Goal: Communication & Community: Answer question/provide support

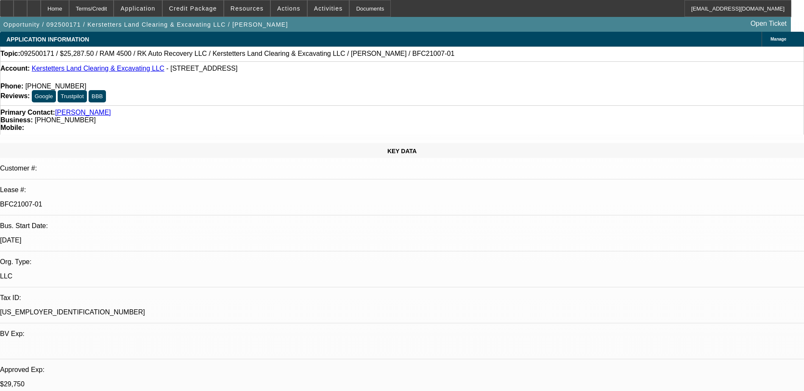
select select "0.15"
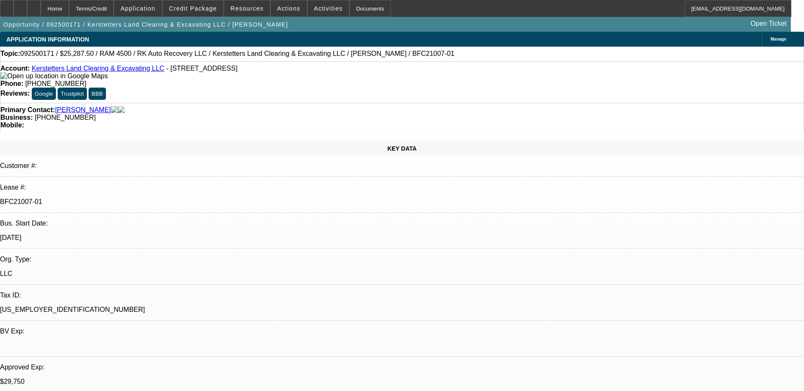
select select "2"
select select "0"
select select "0.15"
select select "2"
select select "0"
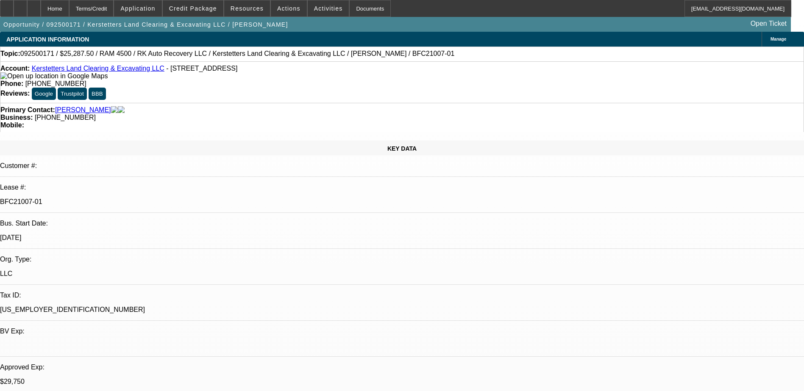
select select "0.15"
select select "2"
select select "0"
select select "0.15"
select select "2"
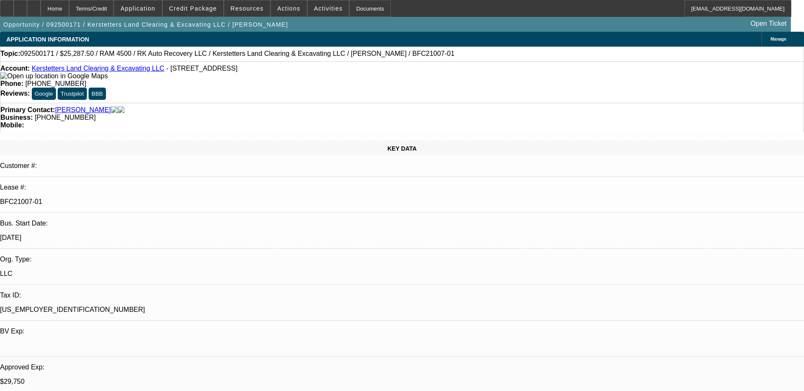
select select "0"
select select "1"
select select "2"
select select "6"
select select "1"
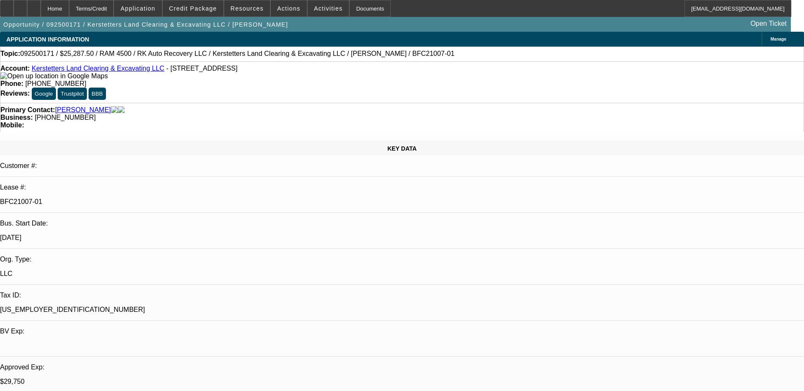
select select "2"
select select "6"
select select "1"
select select "2"
select select "6"
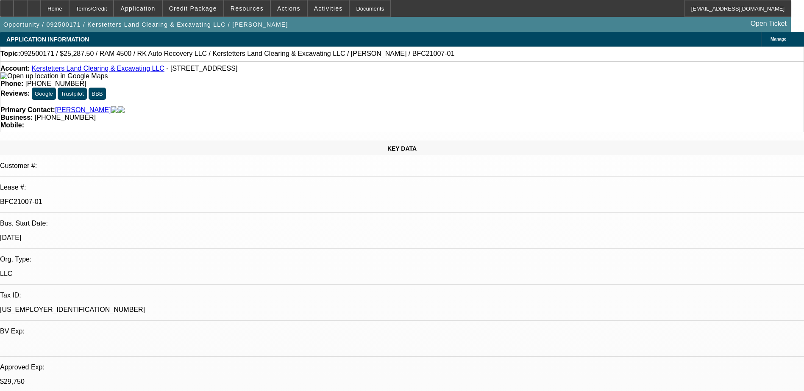
select select "1"
select select "2"
select select "6"
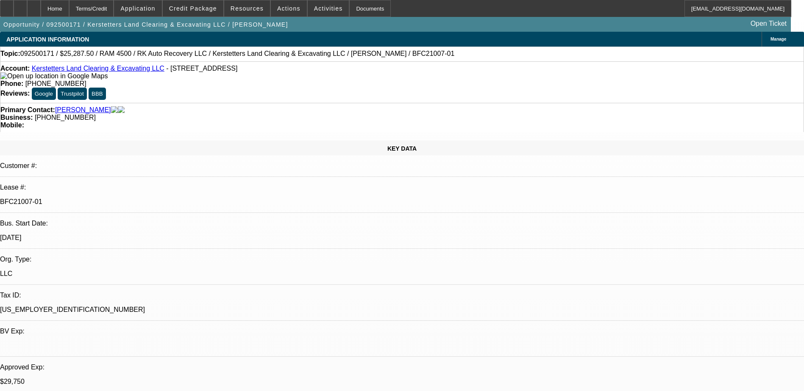
select select "0.15"
select select "2"
select select "0"
select select "0.15"
select select "2"
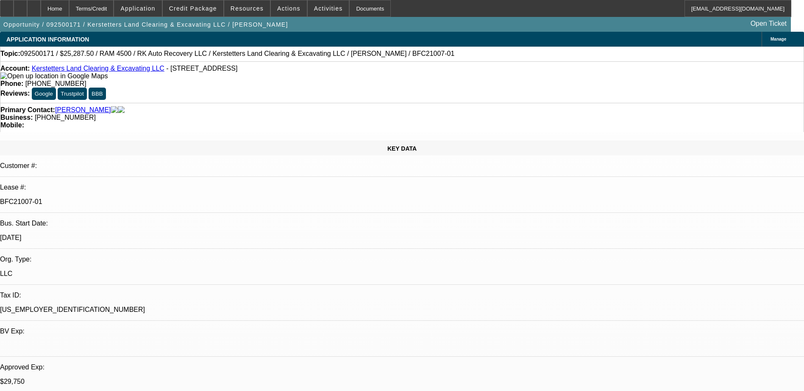
select select "0"
select select "0.15"
select select "2"
select select "0"
select select "0.15"
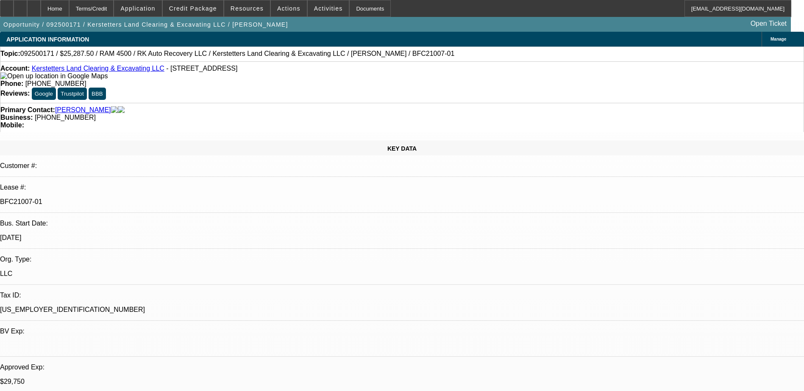
select select "2"
select select "0"
select select "1"
select select "2"
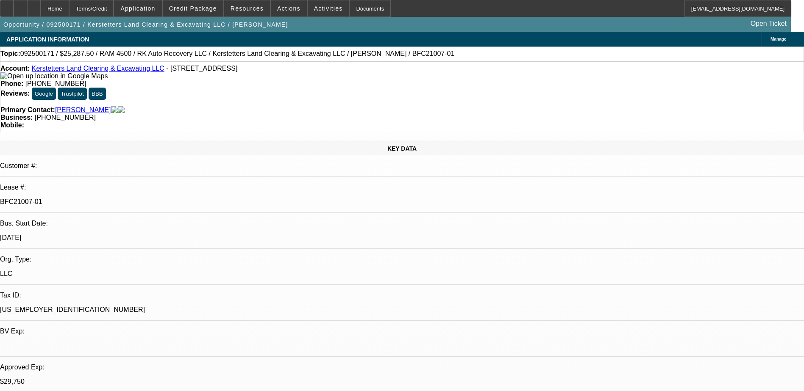
select select "6"
select select "1"
select select "2"
select select "6"
select select "1"
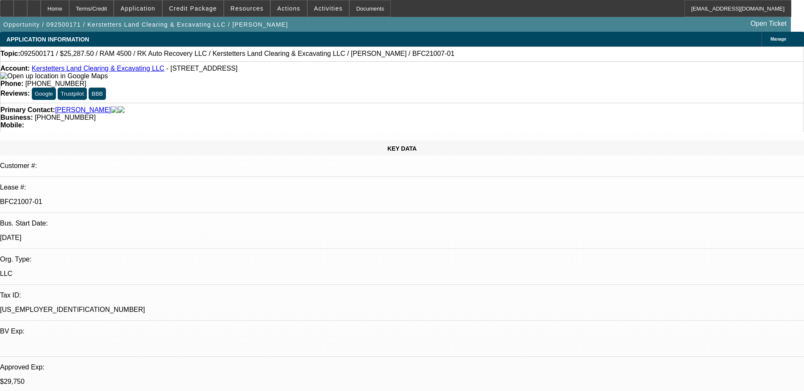
select select "2"
select select "6"
select select "1"
select select "2"
select select "6"
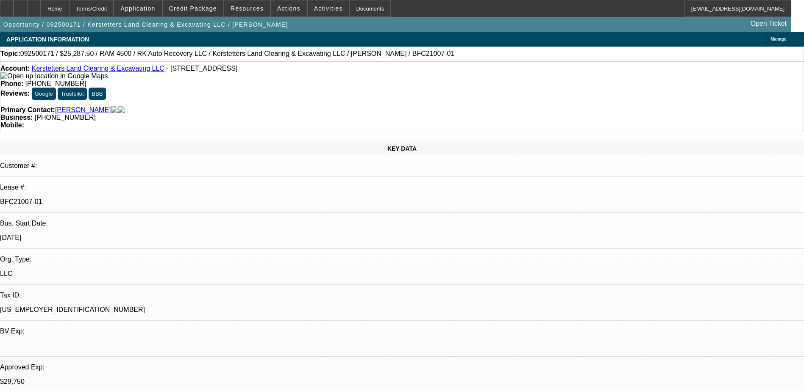
drag, startPoint x: 651, startPoint y: 297, endPoint x: 567, endPoint y: 287, distance: 84.0
copy p "the copy of the title provided is not the current title for the vehicle. Carfax…"
click at [114, 7] on div "Terms/Credit" at bounding box center [91, 8] width 45 height 17
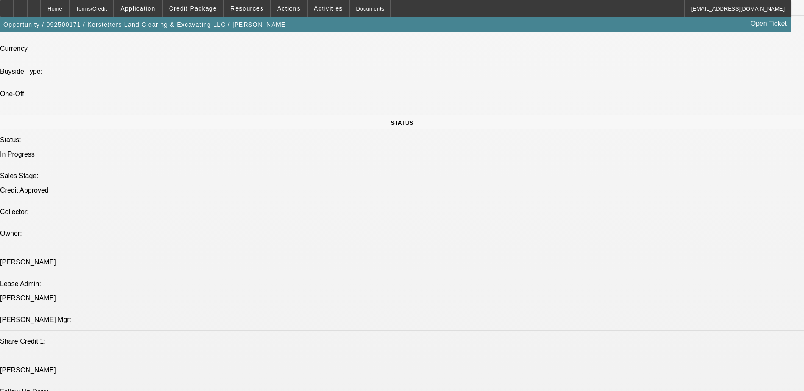
scroll to position [876, 0]
